Goal: Find specific page/section: Find specific page/section

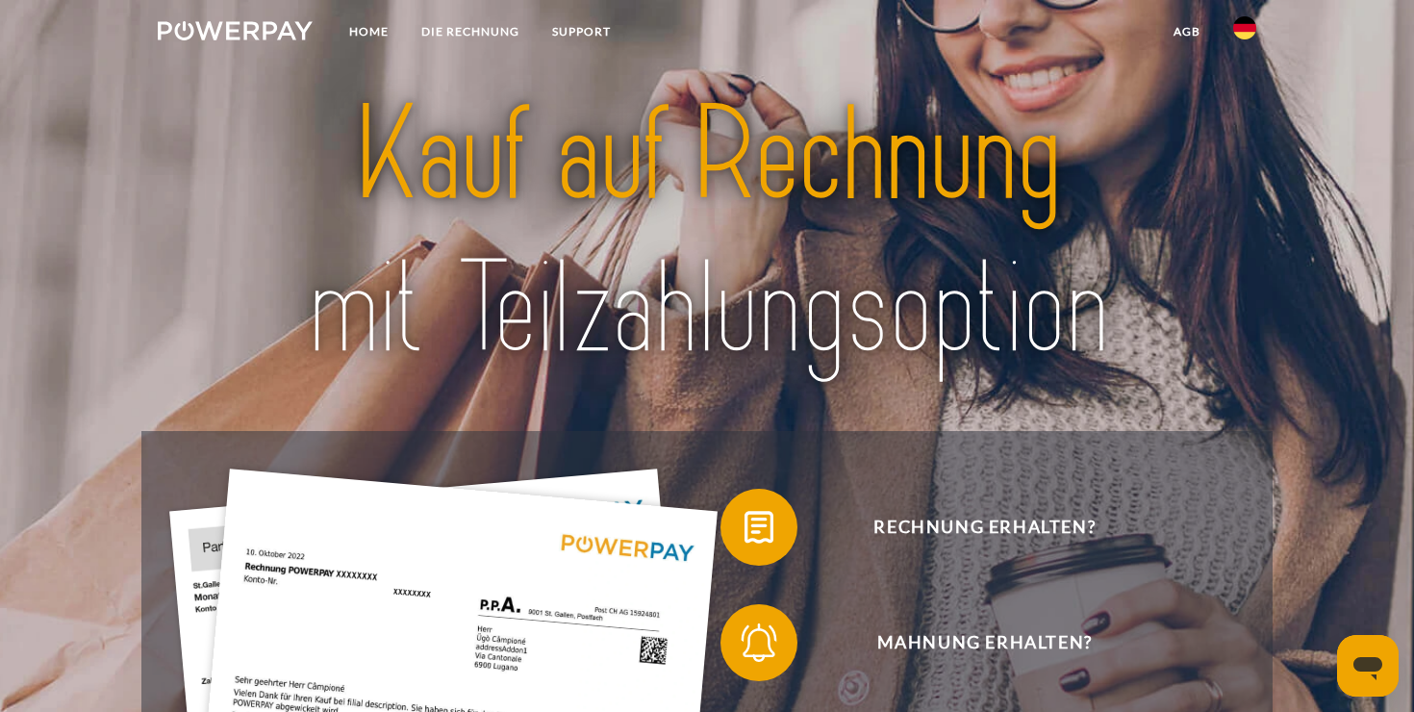
click at [1249, 32] on img at bounding box center [1244, 27] width 23 height 23
click at [1252, 93] on img at bounding box center [1244, 90] width 23 height 23
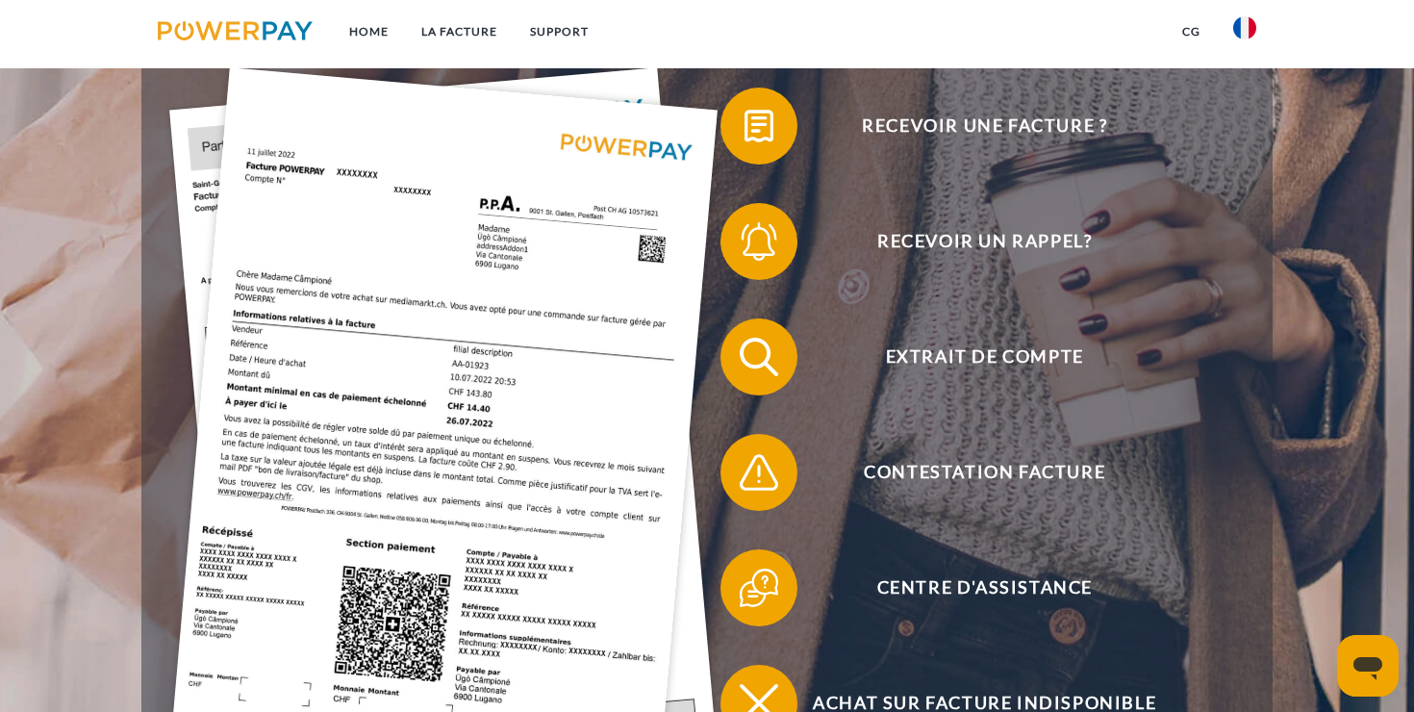
scroll to position [406, 0]
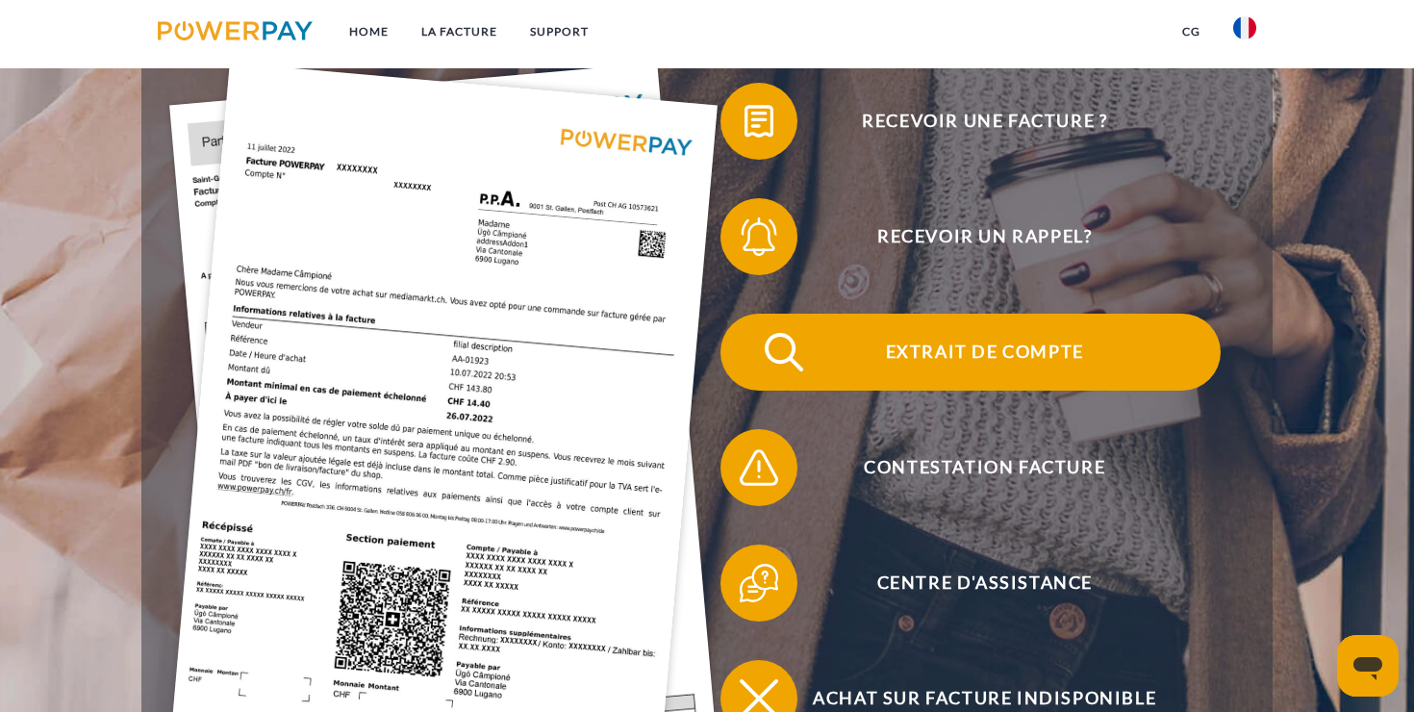
click at [925, 359] on span "Extrait de compte" at bounding box center [984, 352] width 471 height 77
